Goal: Task Accomplishment & Management: Use online tool/utility

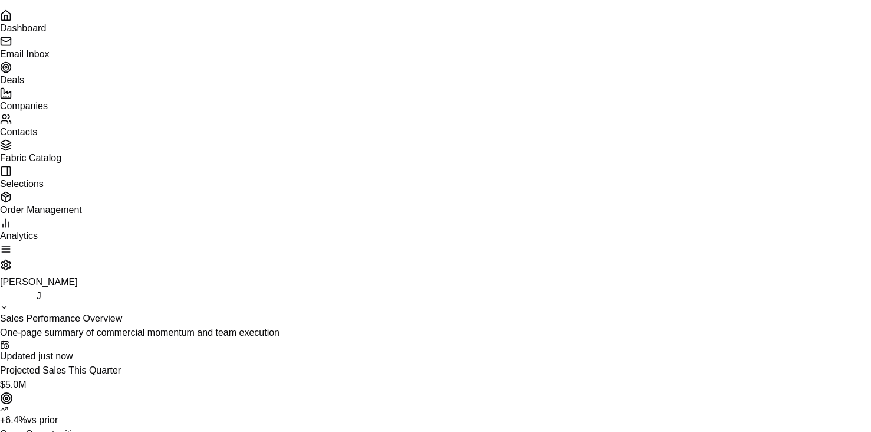
click at [50, 59] on span "Email Inbox" at bounding box center [25, 54] width 50 height 10
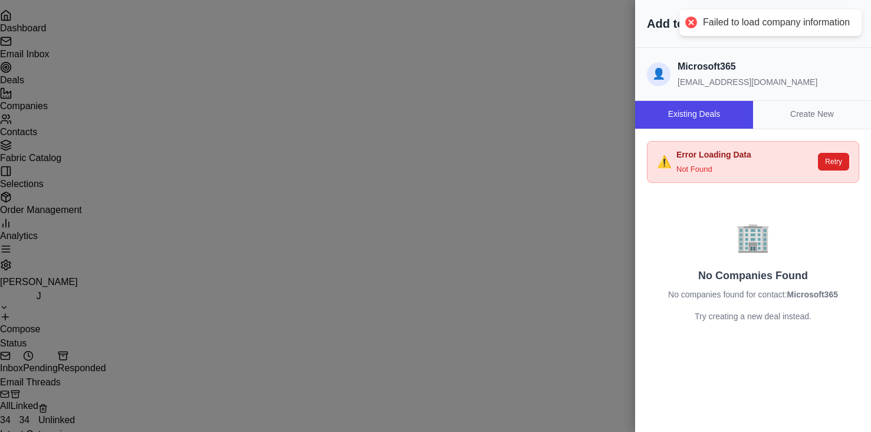
click at [622, 42] on div at bounding box center [435, 216] width 871 height 432
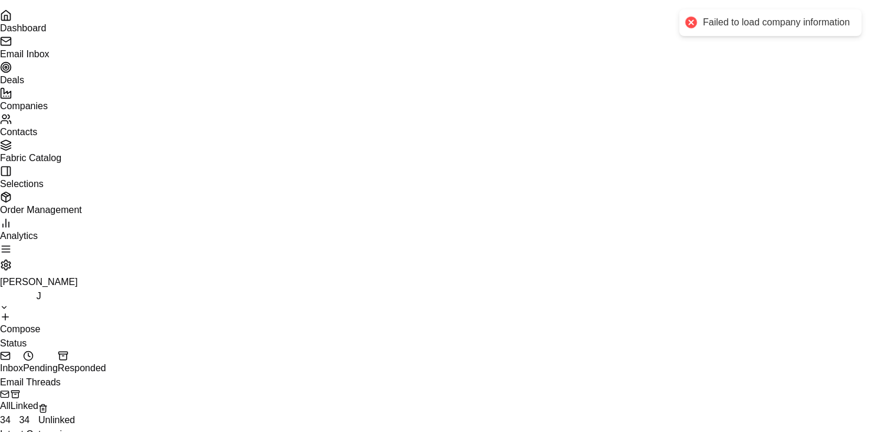
click at [38, 389] on button "Linked 34" at bounding box center [25, 408] width 28 height 38
click at [75, 404] on button "Unlinked" at bounding box center [56, 416] width 37 height 24
click at [11, 389] on button "All 34" at bounding box center [5, 408] width 11 height 38
